Goal: Navigation & Orientation: Find specific page/section

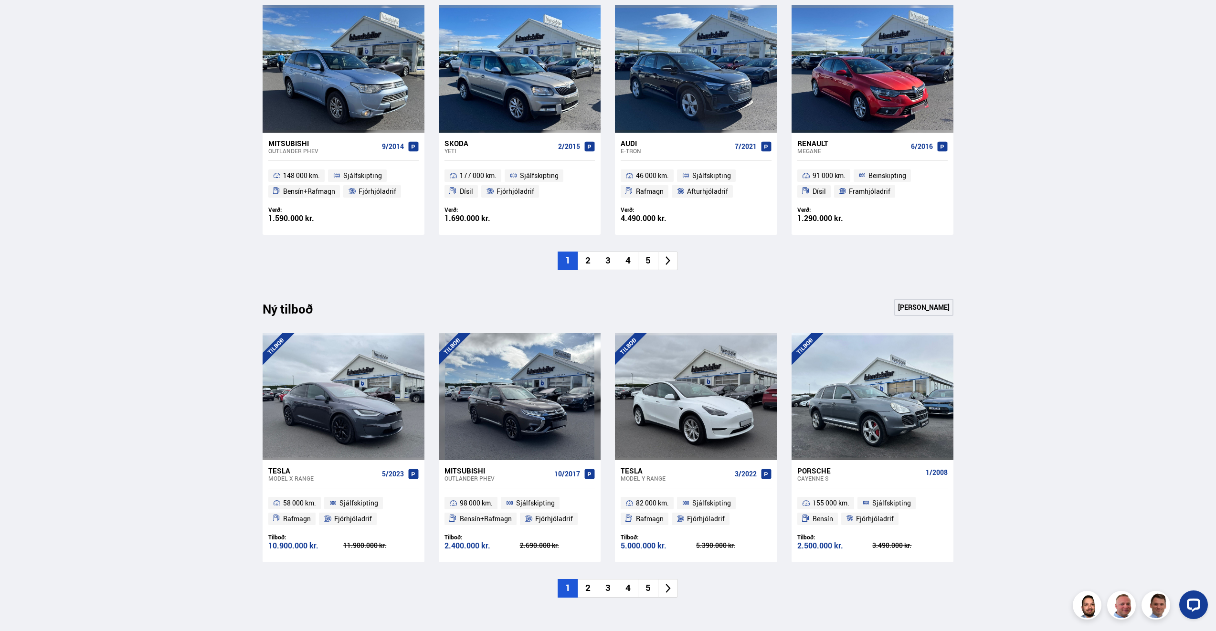
scroll to position [811, 0]
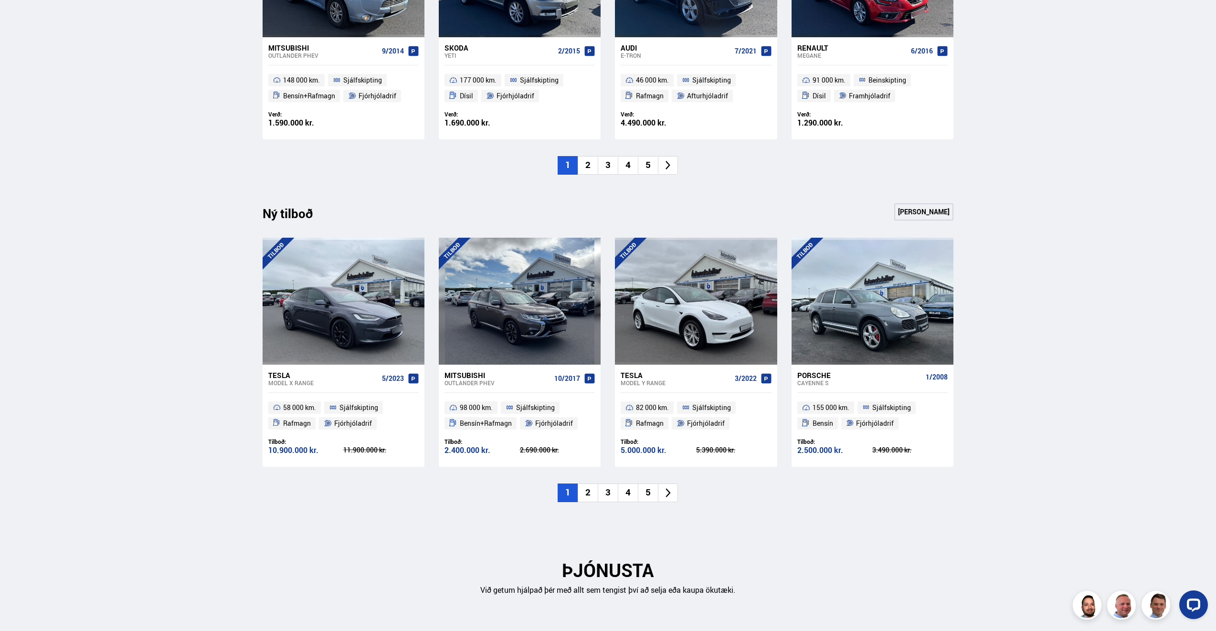
click at [591, 496] on li "2" at bounding box center [588, 493] width 20 height 19
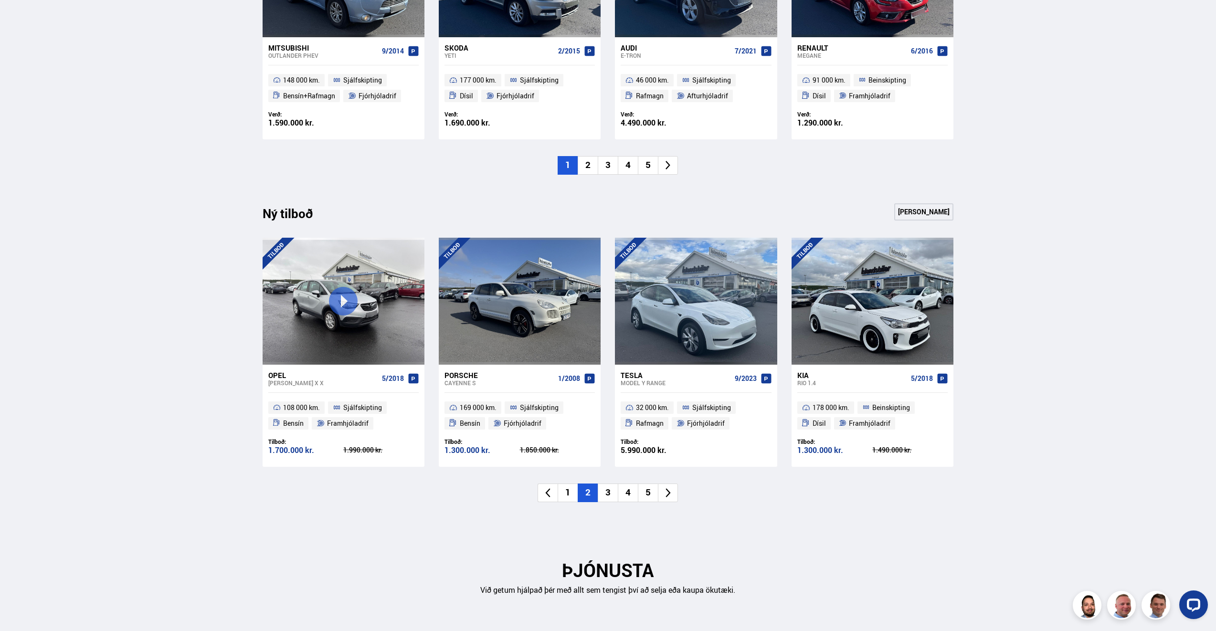
click at [608, 496] on li "3" at bounding box center [608, 493] width 20 height 19
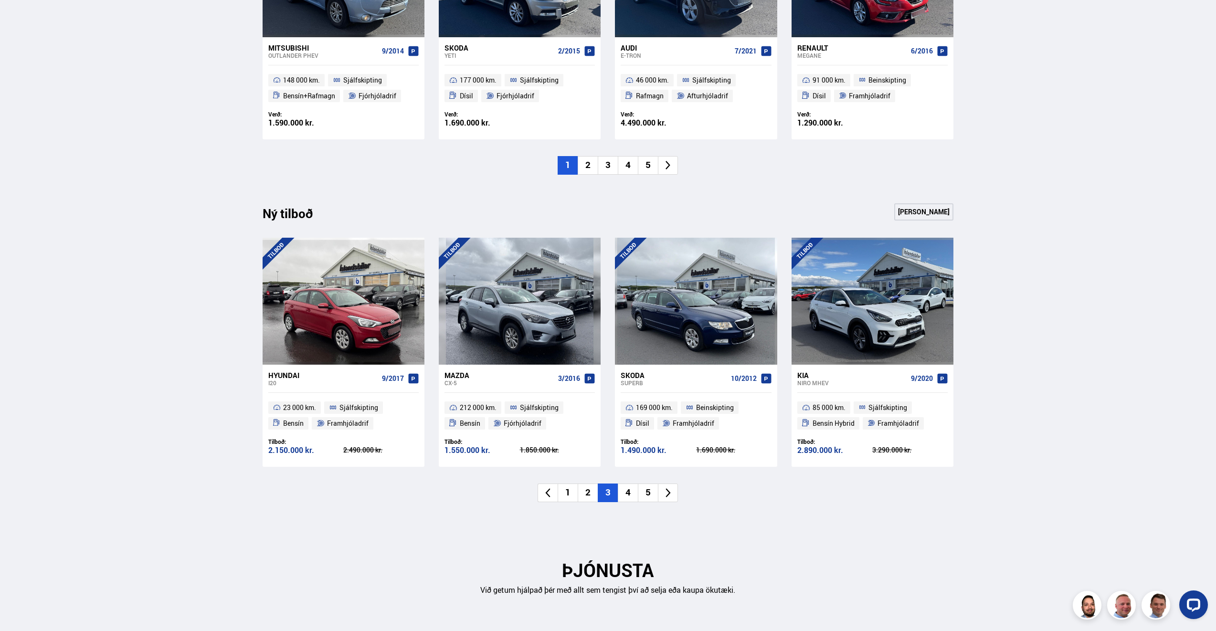
click at [627, 492] on li "4" at bounding box center [628, 493] width 20 height 19
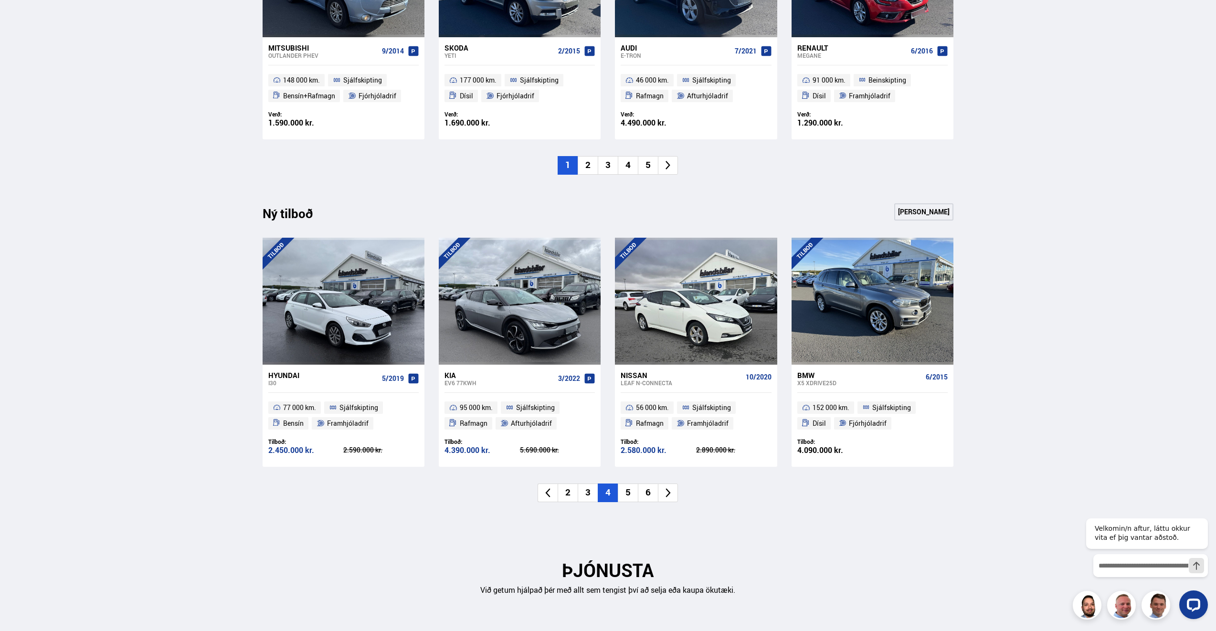
click at [629, 493] on li "5" at bounding box center [628, 493] width 20 height 19
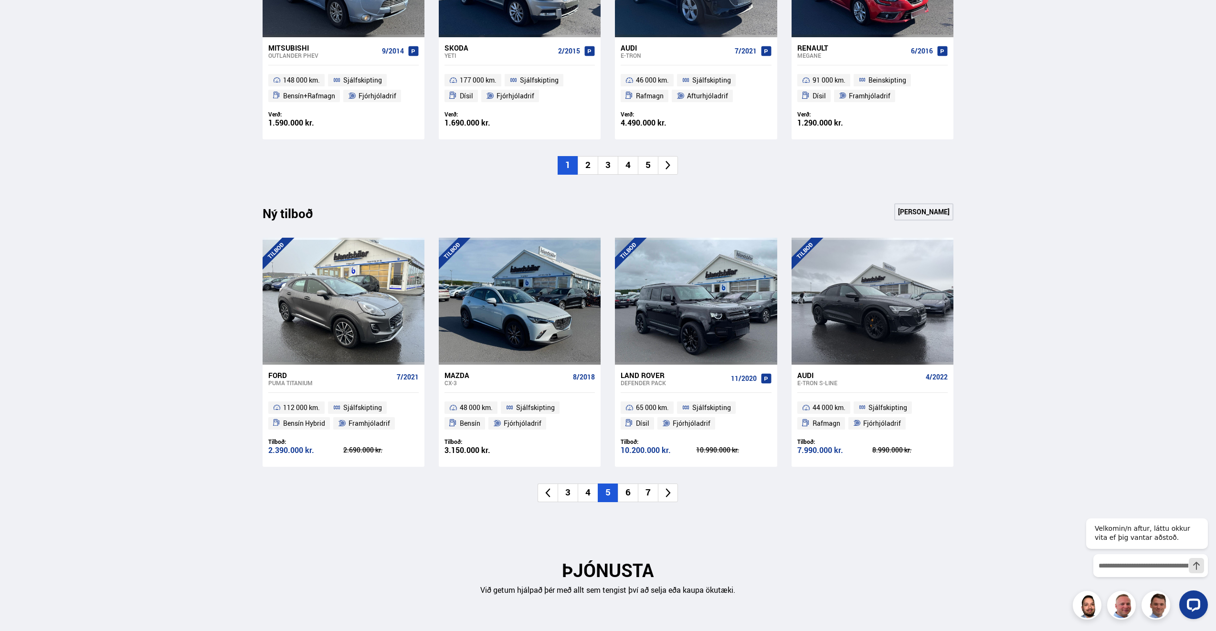
click at [631, 493] on li "6" at bounding box center [628, 493] width 20 height 19
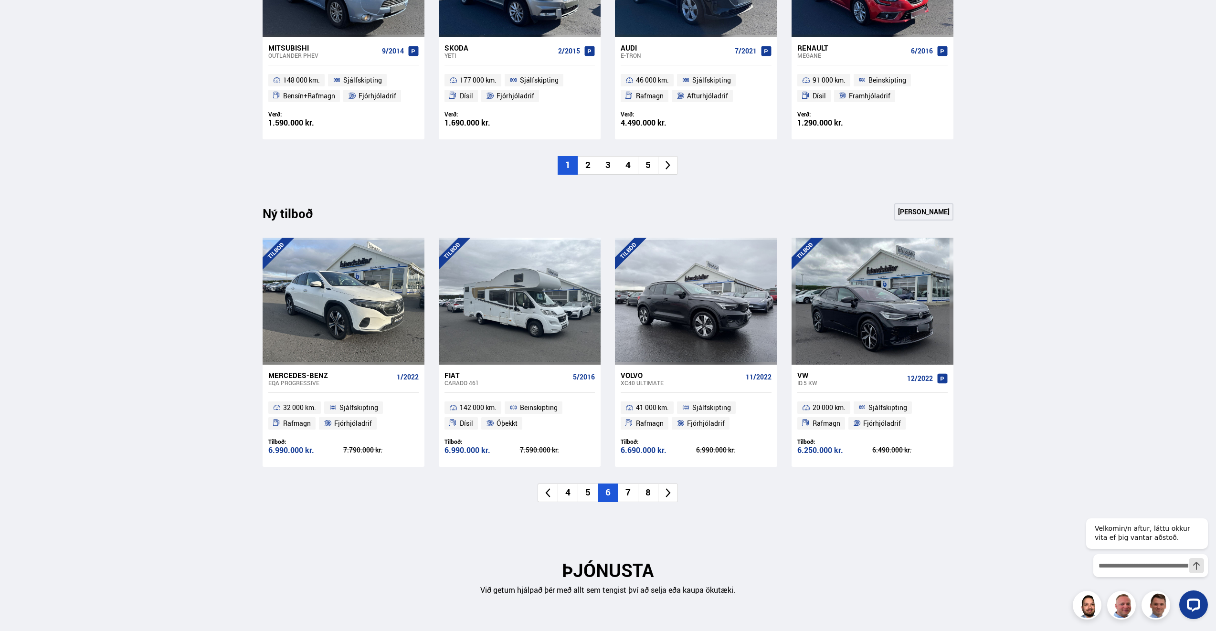
click at [631, 493] on li "7" at bounding box center [628, 493] width 20 height 19
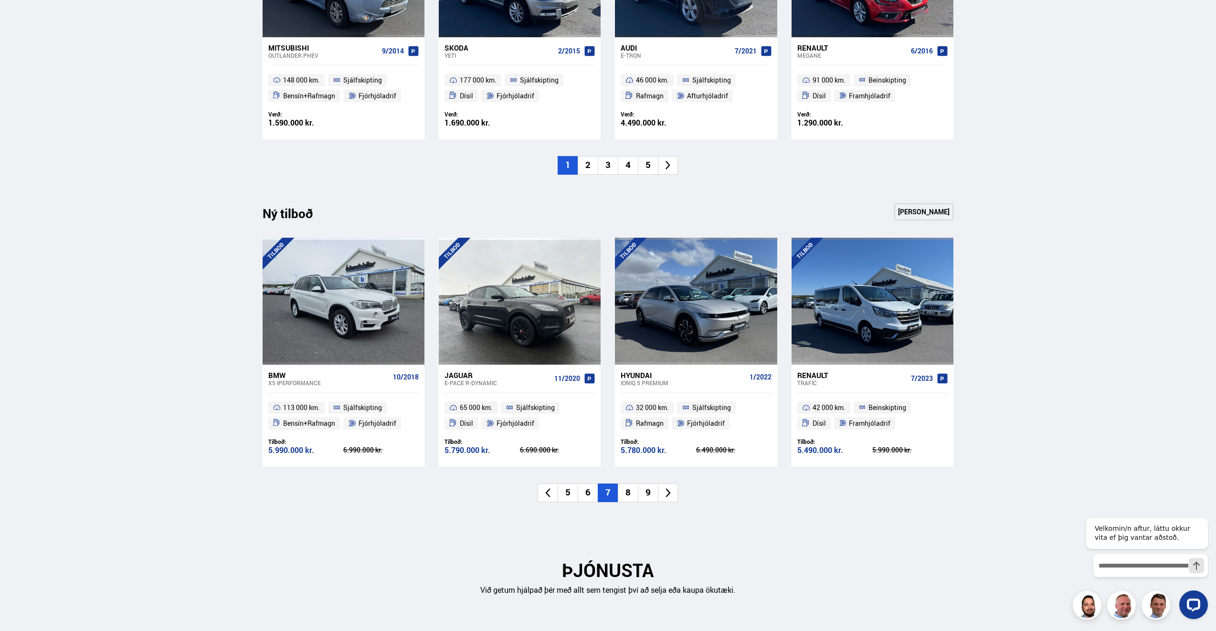
click at [631, 493] on li "8" at bounding box center [628, 493] width 20 height 19
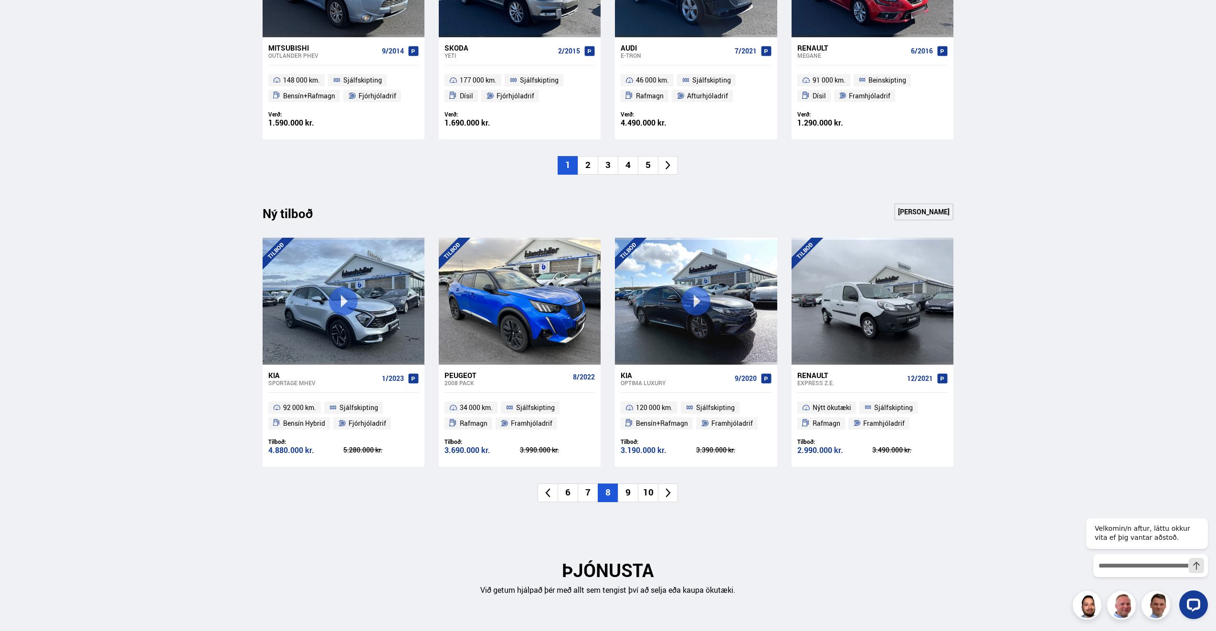
click at [631, 493] on li "9" at bounding box center [628, 493] width 20 height 19
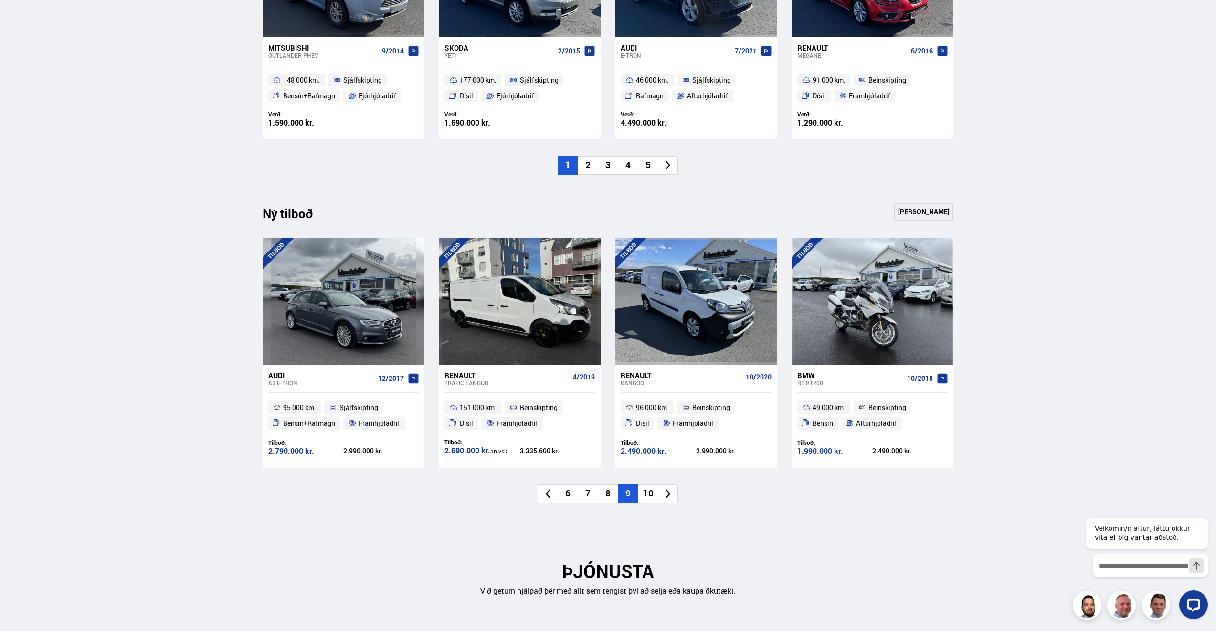
click at [647, 496] on li "10" at bounding box center [648, 493] width 20 height 19
